Goal: Find contact information: Find contact information

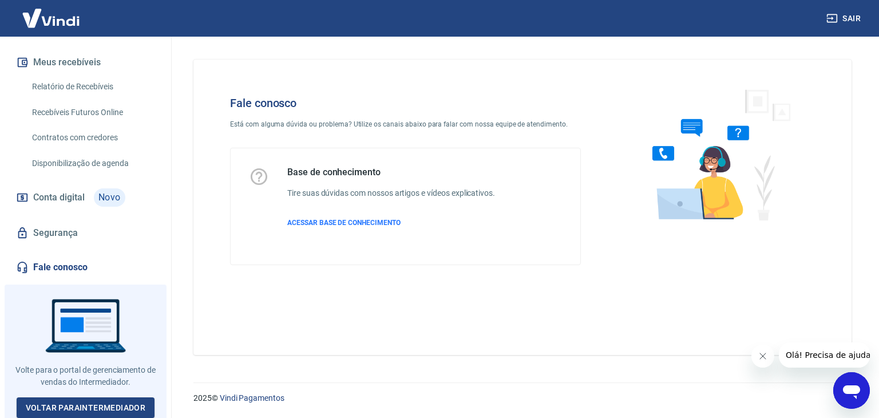
scroll to position [224, 0]
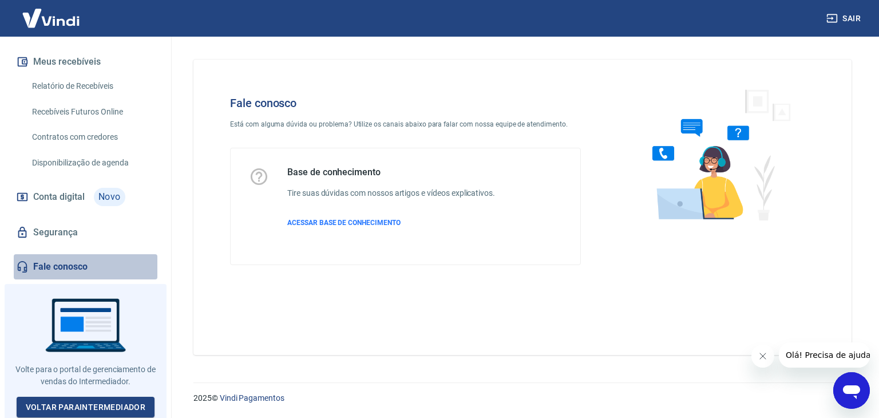
click at [90, 271] on link "Fale conosco" at bounding box center [86, 266] width 144 height 25
click at [27, 268] on icon at bounding box center [22, 266] width 13 height 13
